Goal: Information Seeking & Learning: Learn about a topic

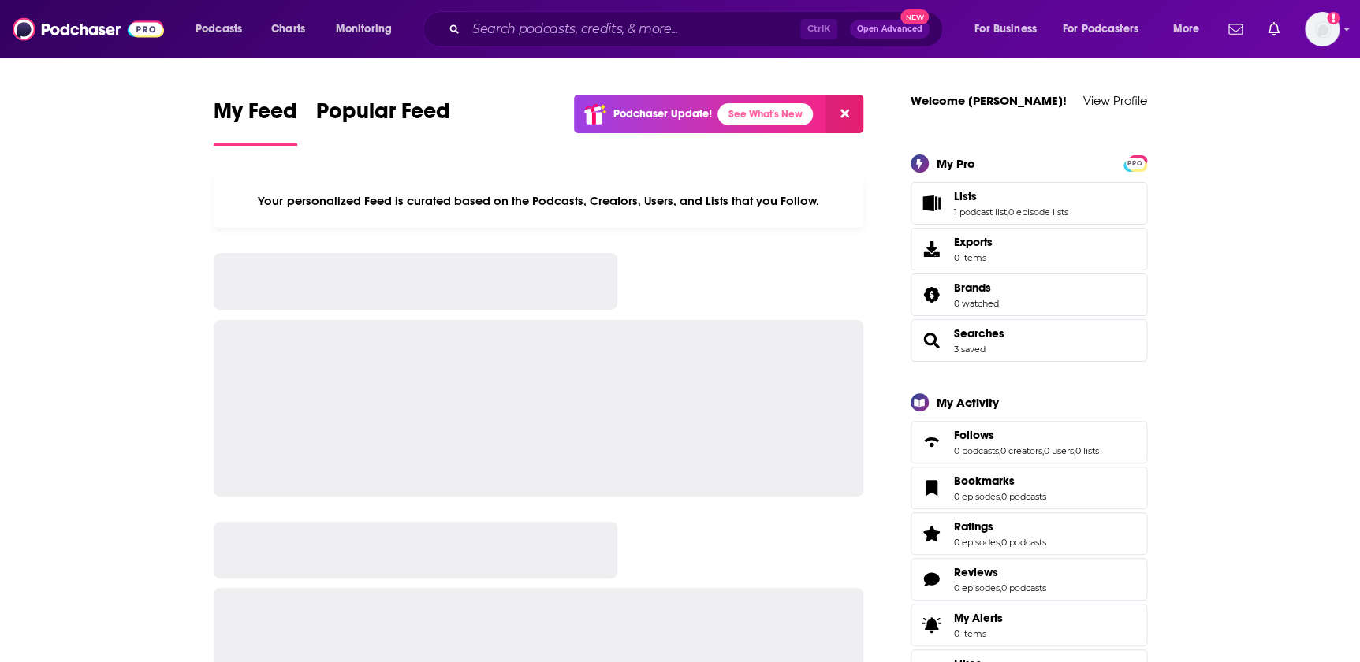
click at [489, 28] on input "Search podcasts, credits, & more..." at bounding box center [633, 29] width 334 height 25
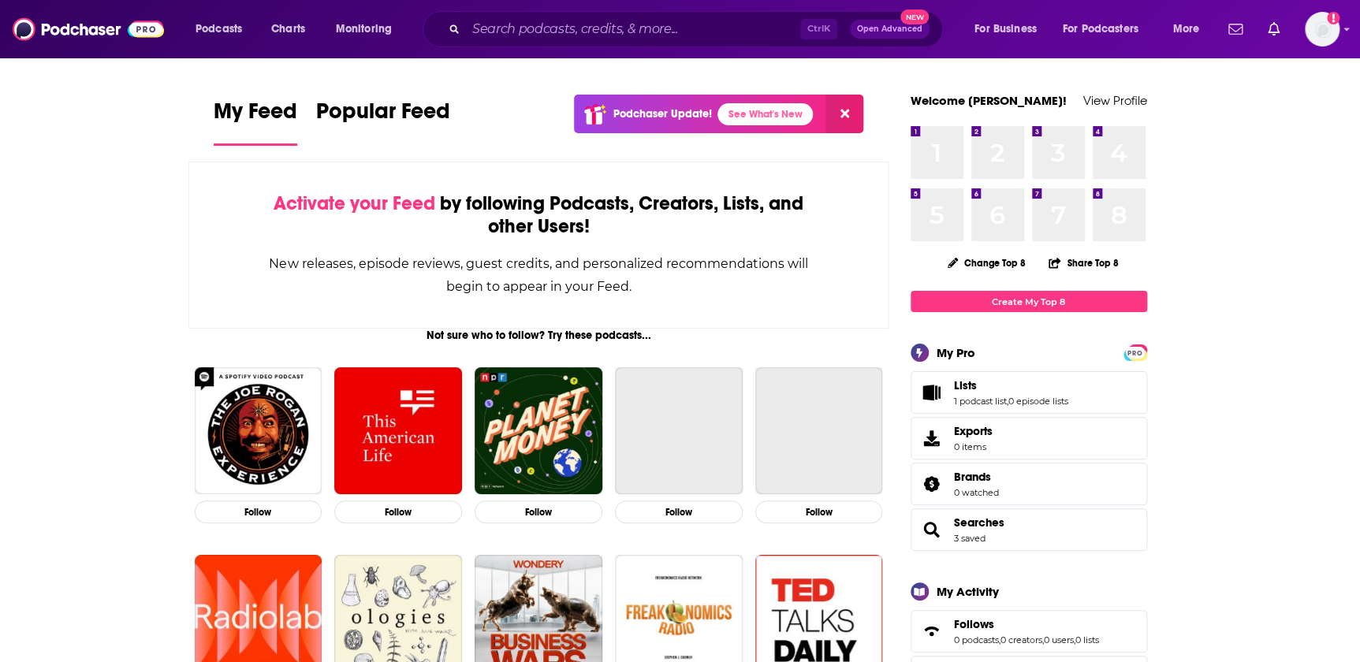
click at [554, 28] on input "Search podcasts, credits, & more..." at bounding box center [633, 29] width 334 height 25
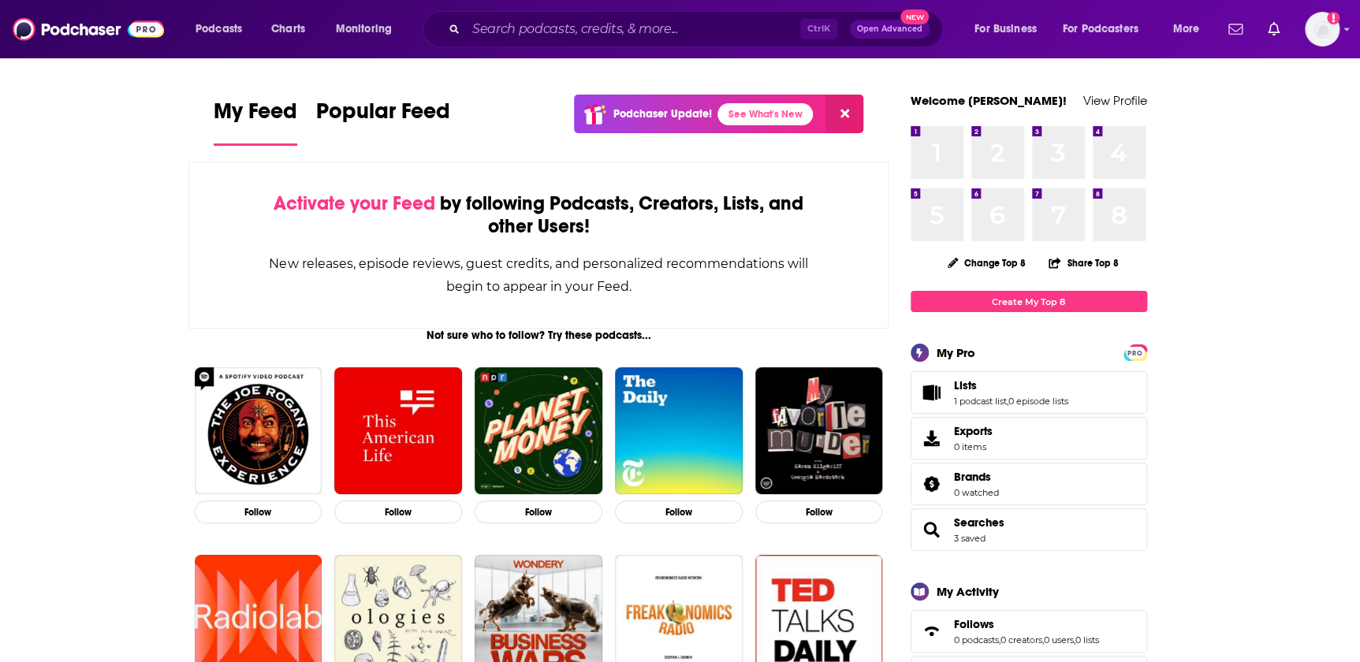
click at [513, 21] on input "Search podcasts, credits, & more..." at bounding box center [633, 29] width 334 height 25
click at [516, 32] on input "Search podcasts, credits, & more..." at bounding box center [633, 29] width 334 height 25
click at [516, 33] on input "Search podcasts, credits, & more..." at bounding box center [633, 29] width 334 height 25
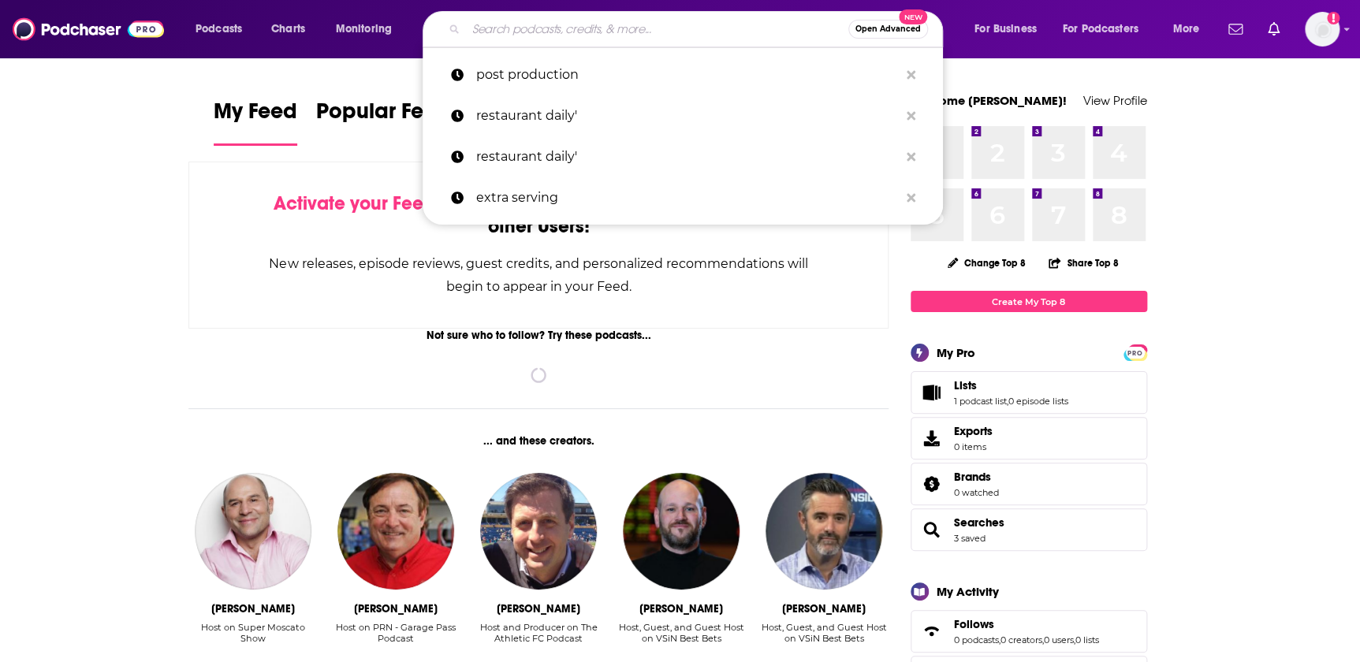
click at [482, 17] on input "Search podcasts, credits, & more..." at bounding box center [657, 29] width 382 height 25
paste input "THE SOFTWARE LEADERS UNCENSORED PODCAST"
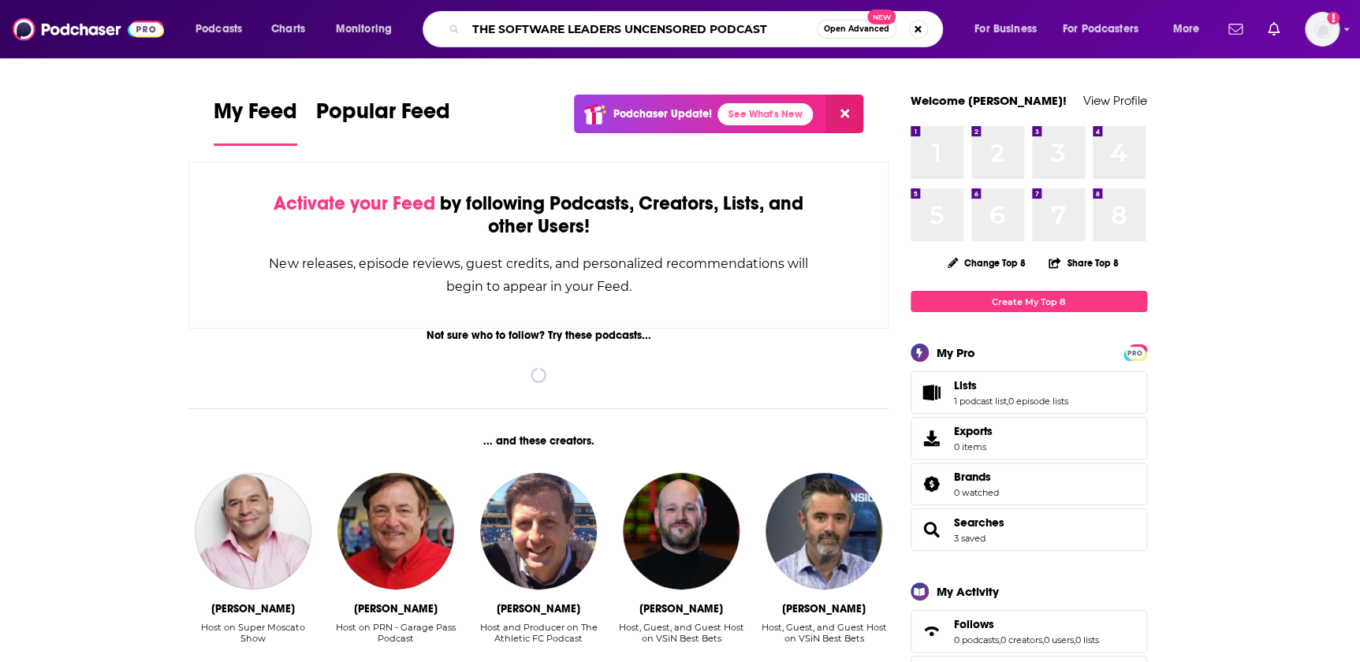
type input "THE SOFTWARE LEADERS UNCENSORED PODCAST"
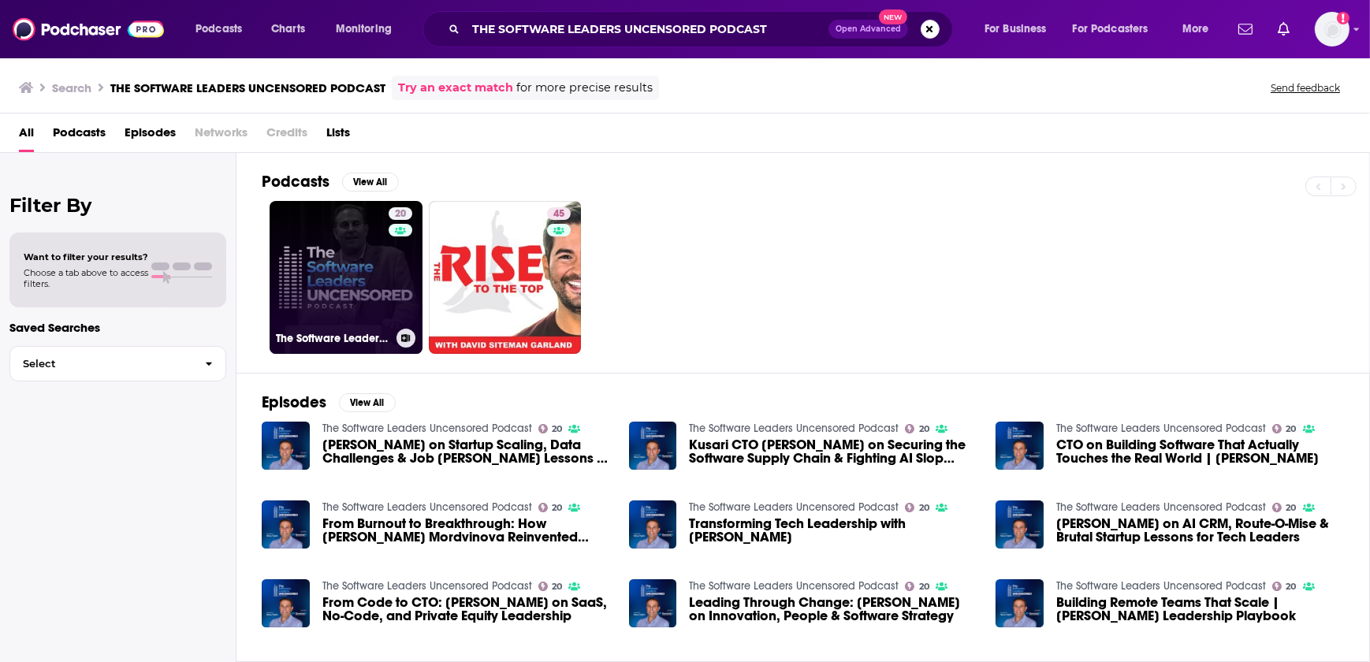
click at [331, 278] on link "20 The Software Leaders Uncensored Podcast" at bounding box center [346, 277] width 153 height 153
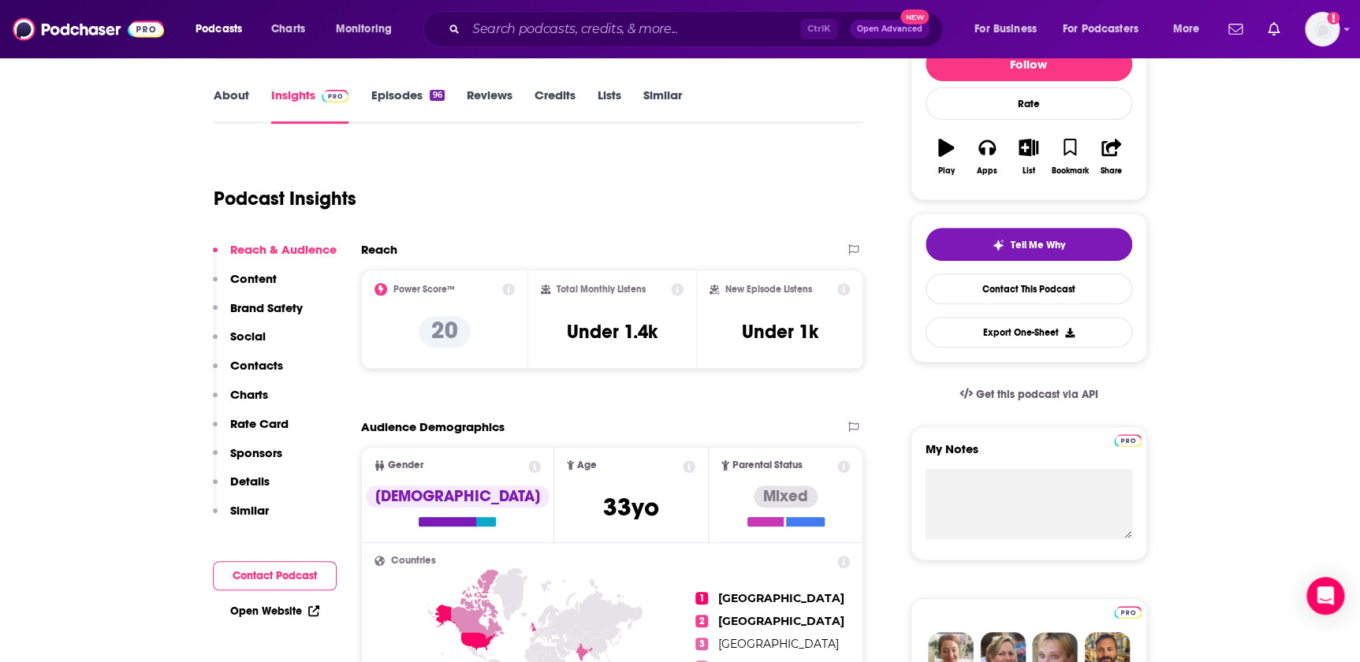
scroll to position [214, 0]
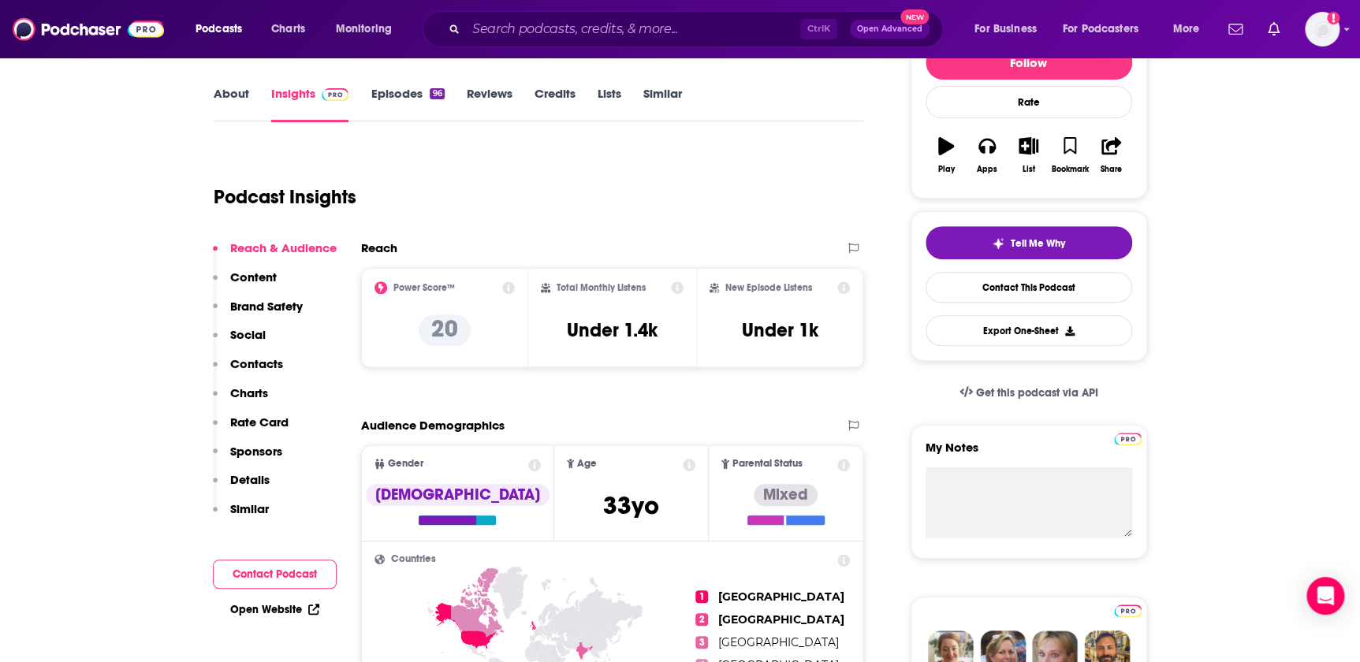
click at [242, 103] on link "About" at bounding box center [231, 104] width 35 height 36
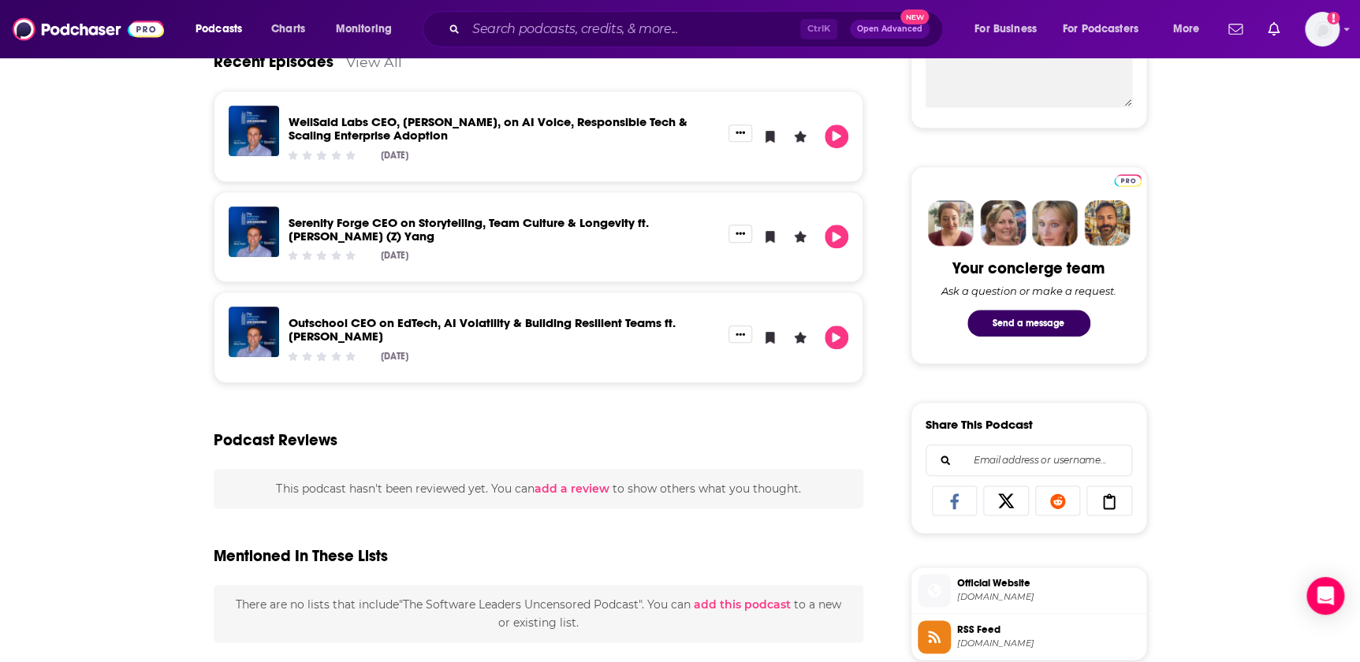
scroll to position [573, 0]
